Goal: Task Accomplishment & Management: Book appointment/travel/reservation

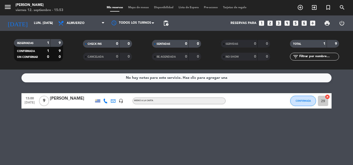
click at [270, 23] on icon "looks_two" at bounding box center [269, 23] width 7 height 7
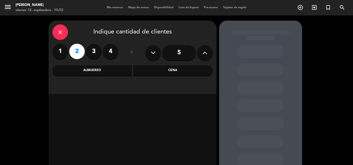
click at [105, 75] on div "Almuerzo" at bounding box center [92, 71] width 80 height 10
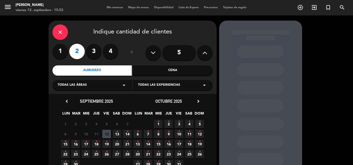
click at [117, 132] on icon "•" at bounding box center [117, 132] width 2 height 8
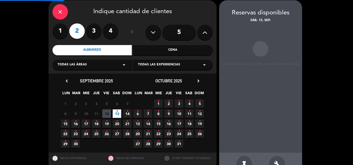
scroll to position [21, 0]
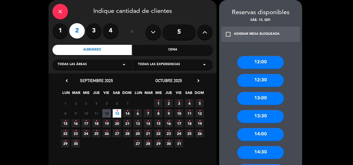
click at [262, 114] on div "13:30" at bounding box center [260, 116] width 46 height 13
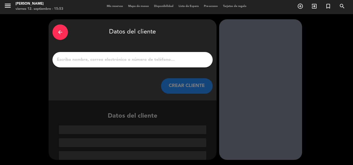
click at [140, 57] on input "1" at bounding box center [132, 59] width 152 height 7
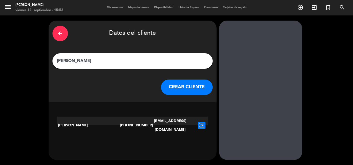
type input "[PERSON_NAME]"
click at [181, 89] on button "CREAR CLIENTE" at bounding box center [187, 87] width 52 height 15
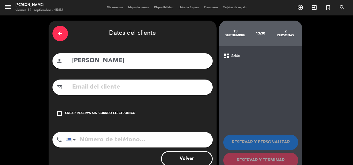
click at [61, 35] on icon "arrow_back" at bounding box center [60, 33] width 6 height 6
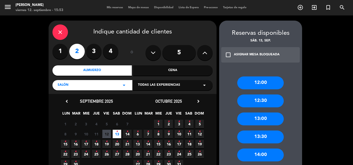
click at [62, 34] on icon "close" at bounding box center [60, 32] width 6 height 6
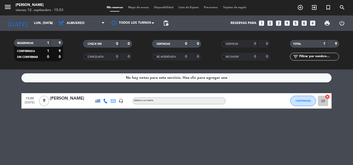
click at [271, 22] on icon "looks_two" at bounding box center [269, 23] width 7 height 7
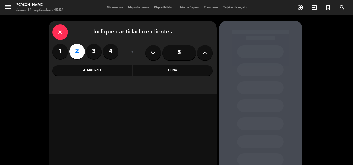
click at [102, 74] on div "Almuerzo" at bounding box center [92, 71] width 80 height 10
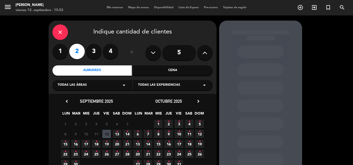
click at [117, 137] on span "13 •" at bounding box center [117, 134] width 9 height 9
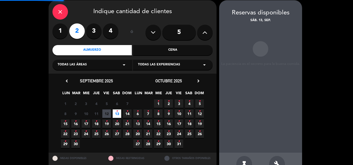
scroll to position [21, 0]
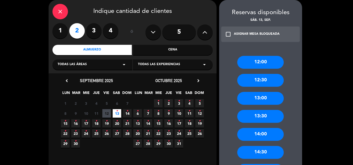
click at [258, 117] on div "13:30" at bounding box center [260, 116] width 46 height 13
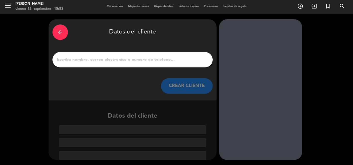
click at [92, 54] on div at bounding box center [132, 59] width 160 height 15
click at [90, 58] on input "1" at bounding box center [132, 59] width 152 height 7
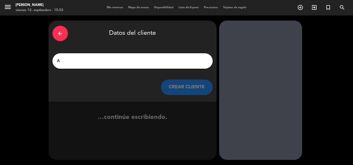
scroll to position [0, 0]
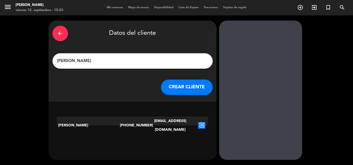
type input "[PERSON_NAME]"
click at [200, 122] on icon "exit_to_app" at bounding box center [201, 125] width 7 height 7
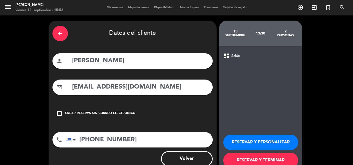
drag, startPoint x: 255, startPoint y: 140, endPoint x: 336, endPoint y: 162, distance: 84.0
click at [255, 140] on button "RESERVAR Y PERSONALIZAR" at bounding box center [260, 142] width 75 height 15
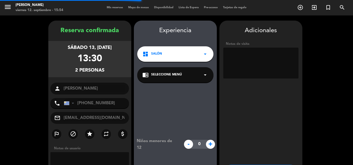
scroll to position [21, 0]
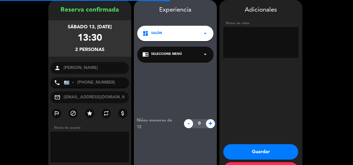
click at [177, 56] on span "Seleccione Menú" at bounding box center [166, 54] width 31 height 5
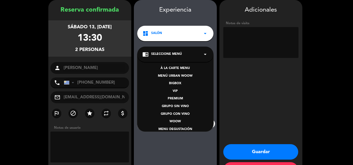
click at [178, 68] on div "À LA CARTE MENU" at bounding box center [175, 68] width 66 height 5
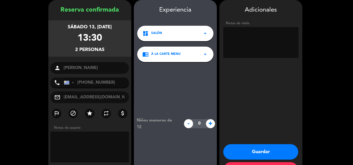
click at [268, 149] on button "Guardar" at bounding box center [260, 152] width 75 height 15
